Goal: Navigation & Orientation: Find specific page/section

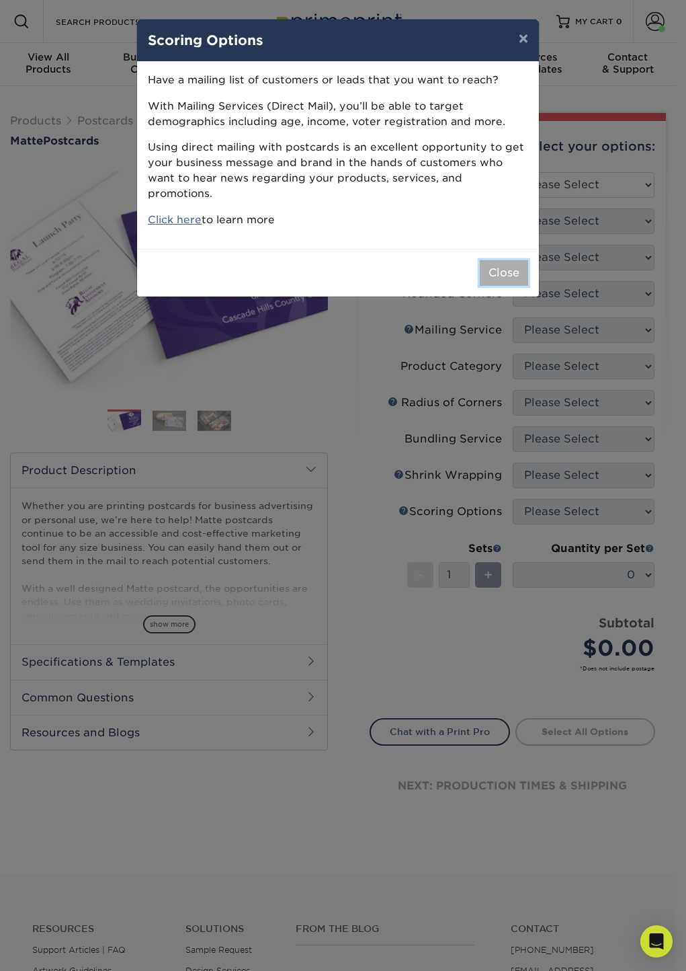
click at [493, 260] on button "Close" at bounding box center [504, 273] width 48 height 26
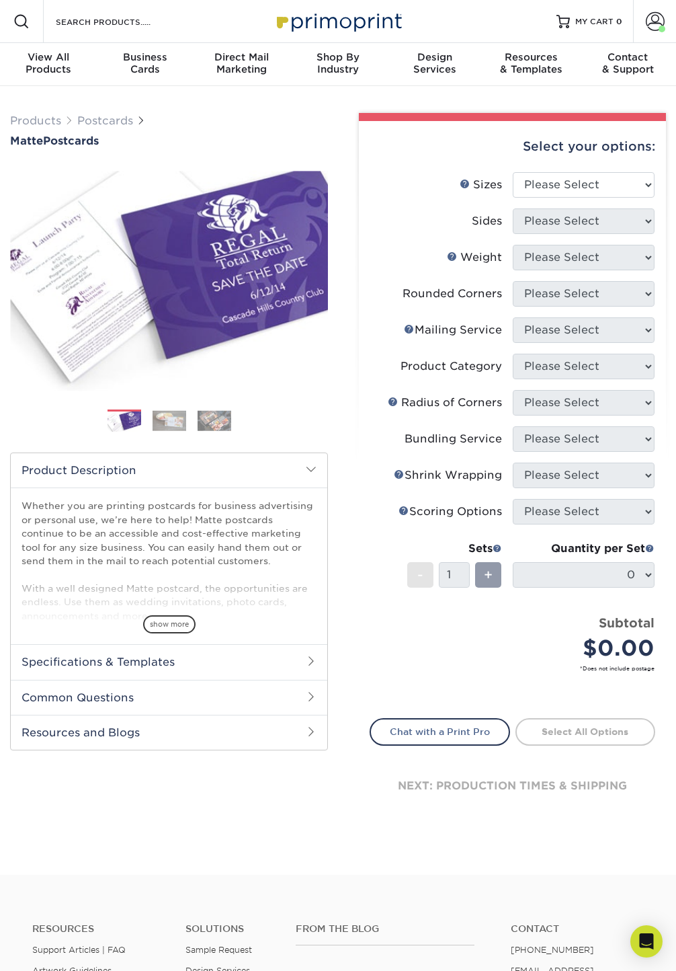
click at [181, 665] on h2 "Specifications & Templates" at bounding box center [169, 661] width 317 height 35
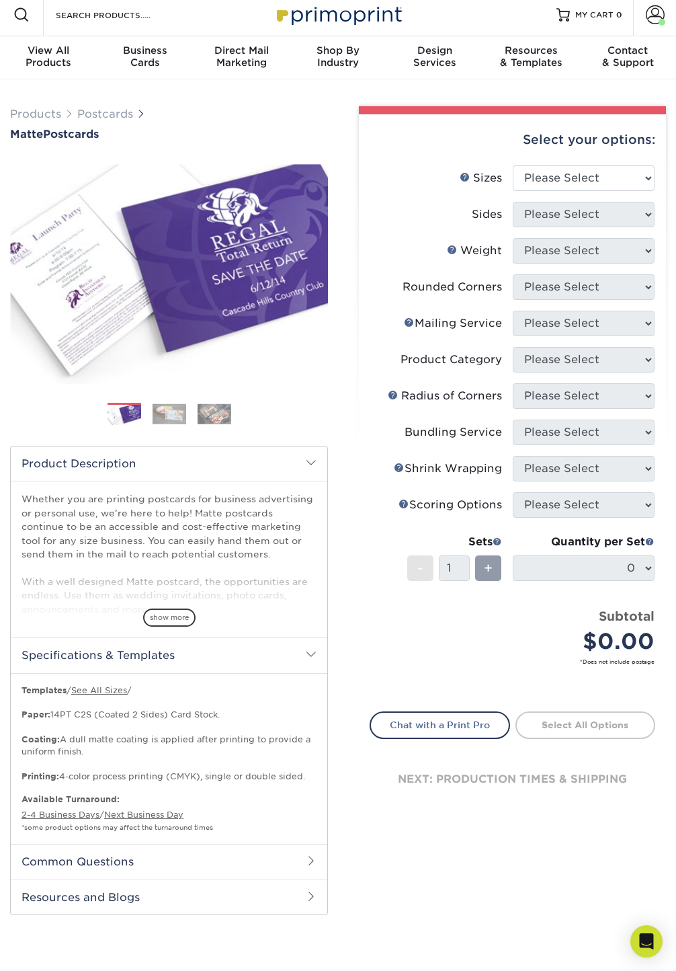
scroll to position [19, 0]
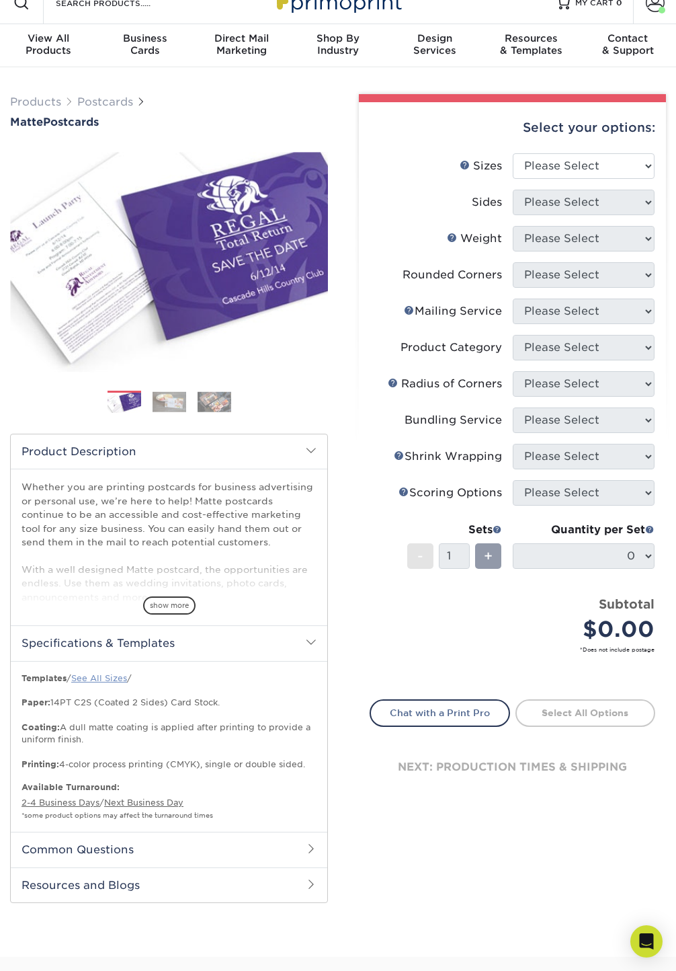
click at [116, 675] on link "See All Sizes" at bounding box center [99, 678] width 56 height 10
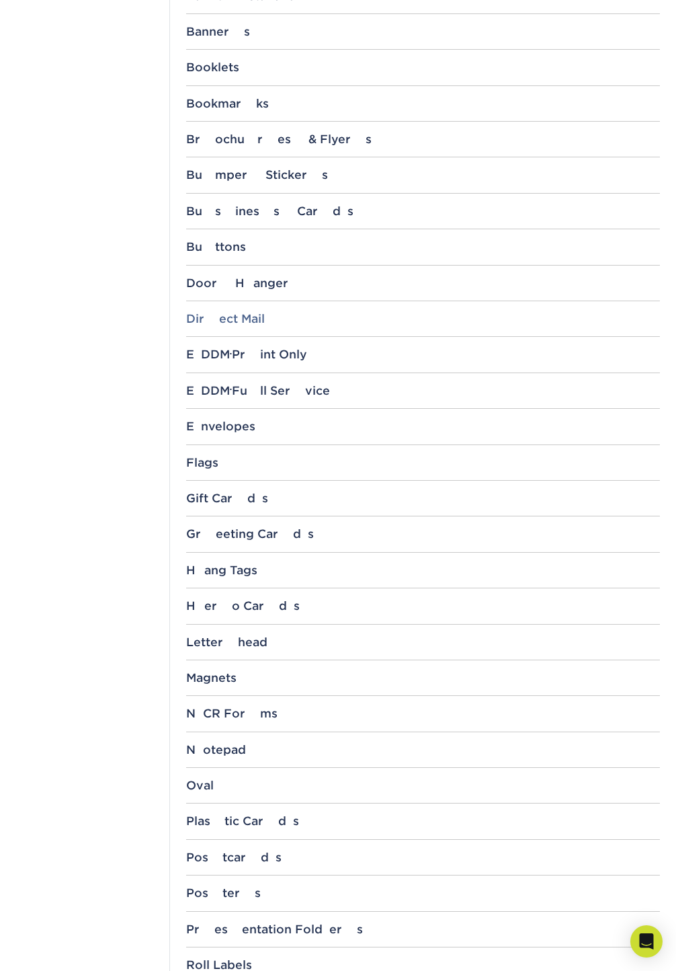
scroll to position [586, 0]
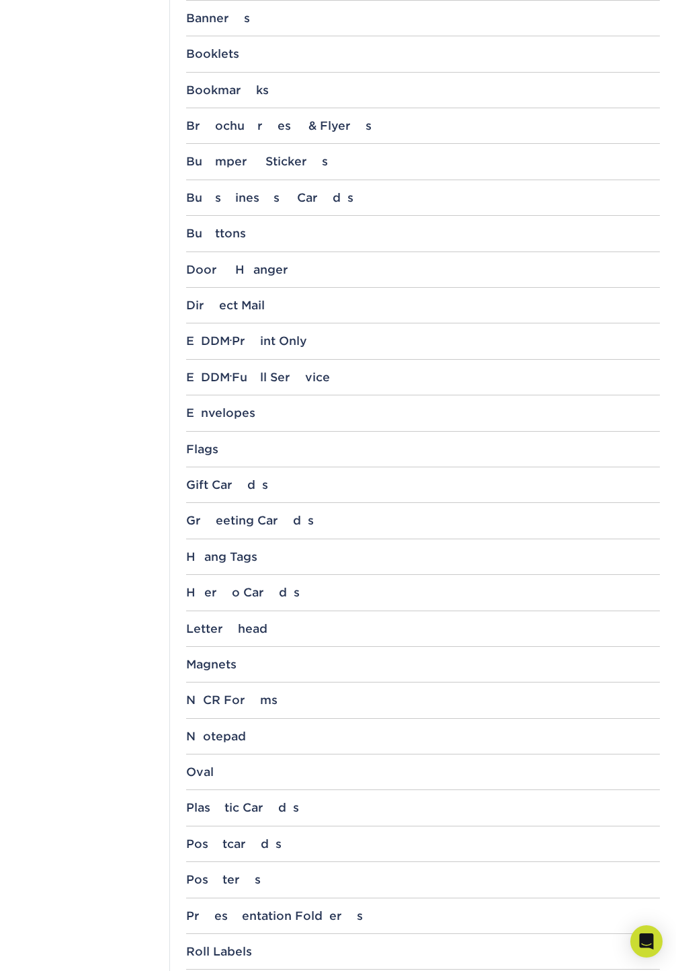
click at [243, 851] on div "Postcards 1.5" x 7" 2" x 4" 2" x 6" 2" x 8" 3" x 3" 3.5" x 3.5" 3.5" x 4" 3.5" …" at bounding box center [423, 849] width 475 height 25
click at [231, 844] on div "Postcards" at bounding box center [423, 843] width 475 height 13
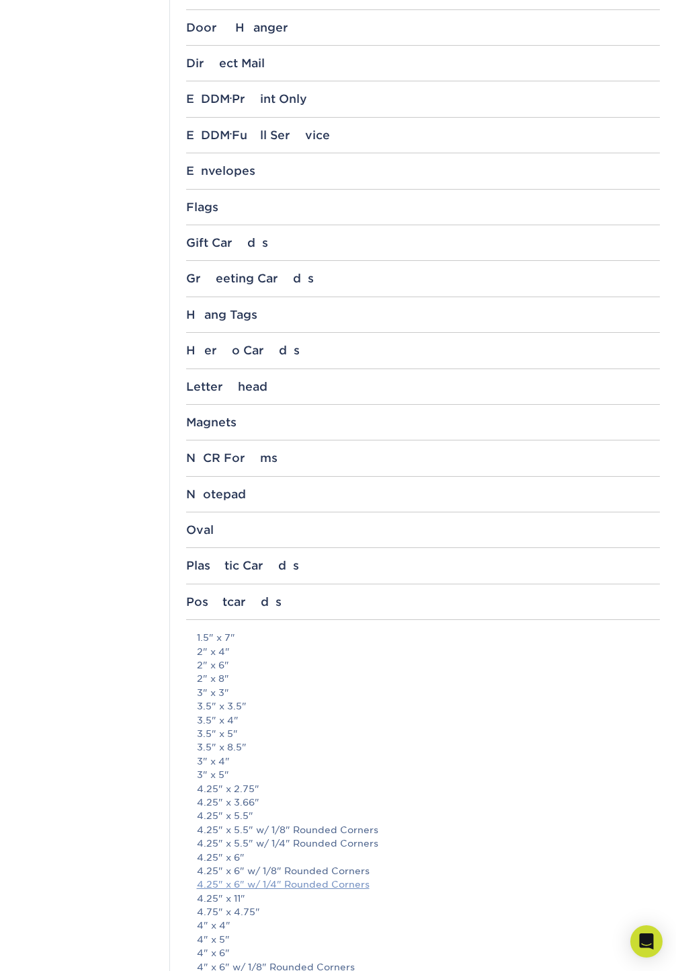
scroll to position [1091, 0]
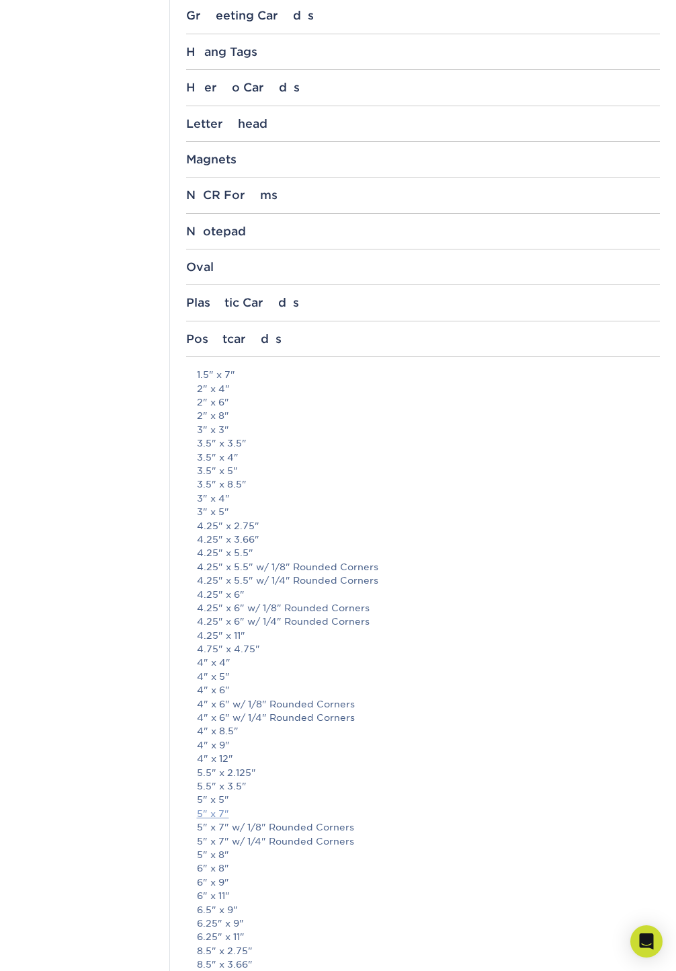
click at [221, 812] on link "5" x 7"" at bounding box center [213, 813] width 32 height 11
